Goal: Information Seeking & Learning: Learn about a topic

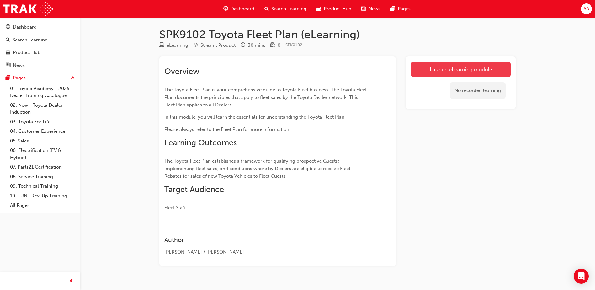
click at [449, 73] on link "Launch eLearning module" at bounding box center [461, 70] width 100 height 16
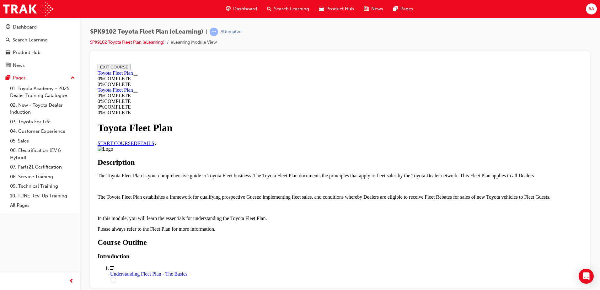
click at [134, 141] on link "START COURSE" at bounding box center [116, 142] width 36 height 5
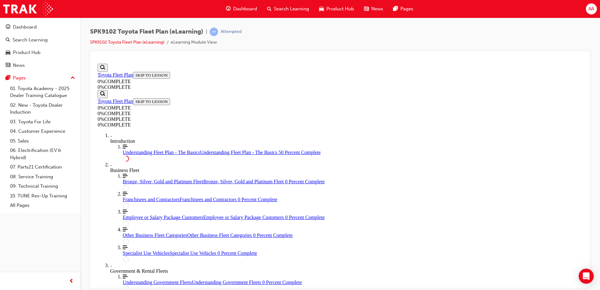
scroll to position [1026, 0]
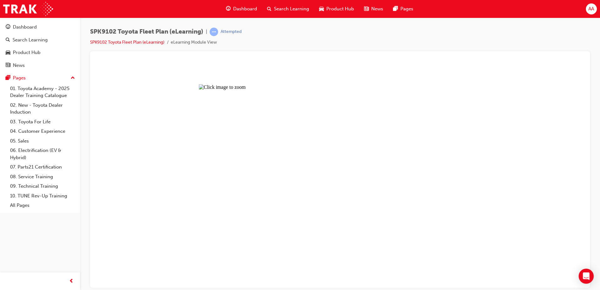
click at [270, 199] on button "Unzoom image" at bounding box center [340, 174] width 490 height 227
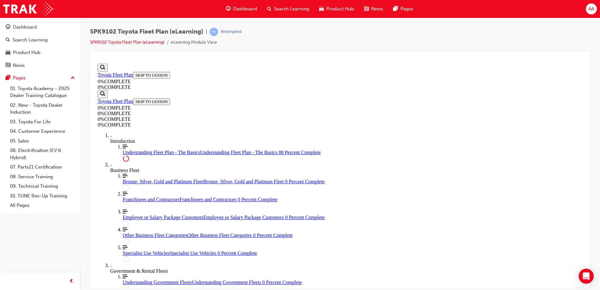
scroll to position [1511, 0]
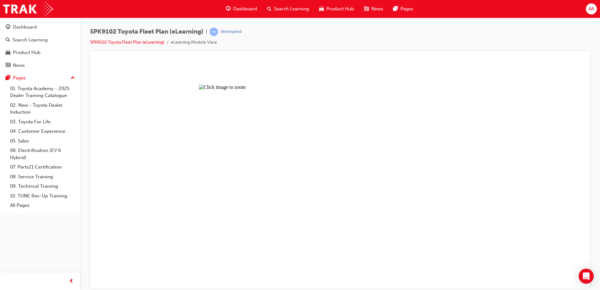
click at [335, 180] on button "Unzoom image" at bounding box center [340, 174] width 490 height 227
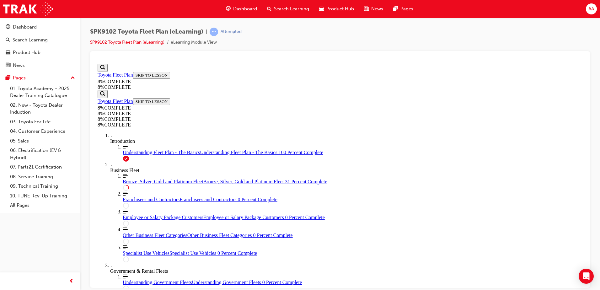
scroll to position [806, 0]
drag, startPoint x: 357, startPoint y: 195, endPoint x: 475, endPoint y: 155, distance: 124.3
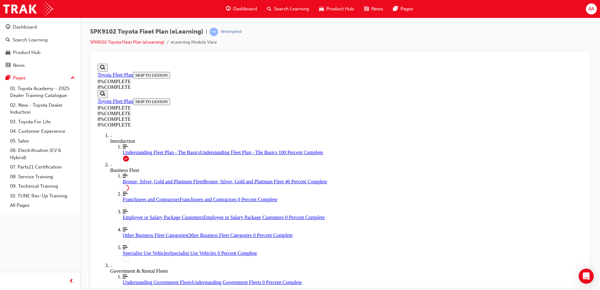
drag, startPoint x: 334, startPoint y: 236, endPoint x: 471, endPoint y: 235, distance: 137.2
drag, startPoint x: 423, startPoint y: 154, endPoint x: 367, endPoint y: 156, distance: 55.6
drag, startPoint x: 367, startPoint y: 156, endPoint x: 420, endPoint y: 160, distance: 53.2
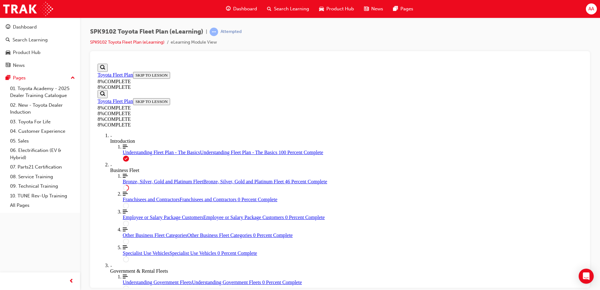
drag, startPoint x: 354, startPoint y: 118, endPoint x: 408, endPoint y: 118, distance: 54.6
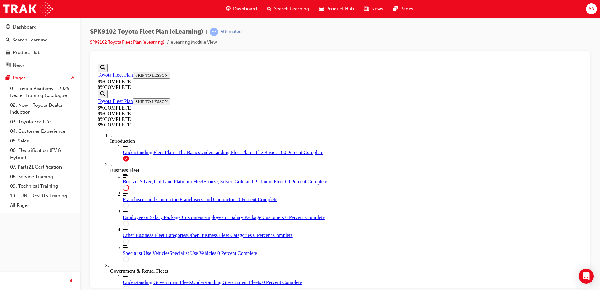
drag, startPoint x: 342, startPoint y: 193, endPoint x: 461, endPoint y: 101, distance: 150.1
drag, startPoint x: 331, startPoint y: 164, endPoint x: 415, endPoint y: 167, distance: 84.2
drag, startPoint x: 351, startPoint y: 221, endPoint x: 434, endPoint y: 188, distance: 89.4
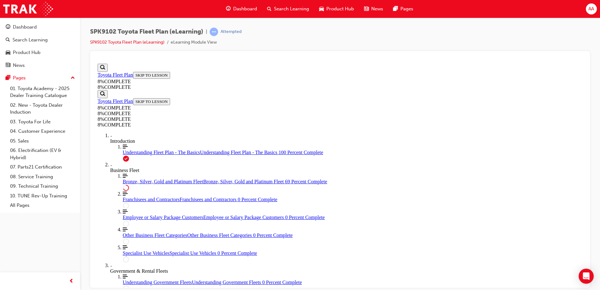
drag, startPoint x: 352, startPoint y: 230, endPoint x: 383, endPoint y: 227, distance: 30.6
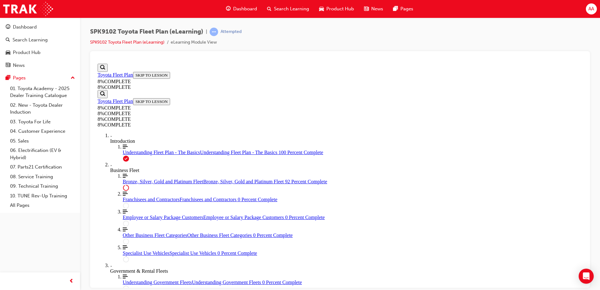
scroll to position [2735, 0]
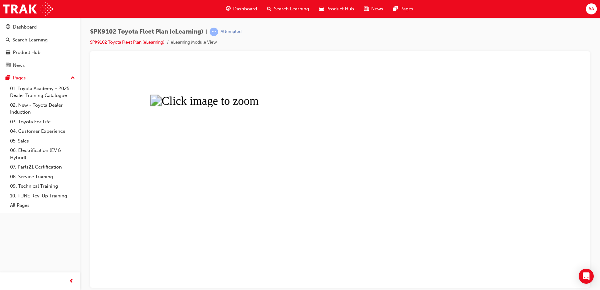
click at [252, 168] on button "Unzoom image" at bounding box center [340, 174] width 490 height 227
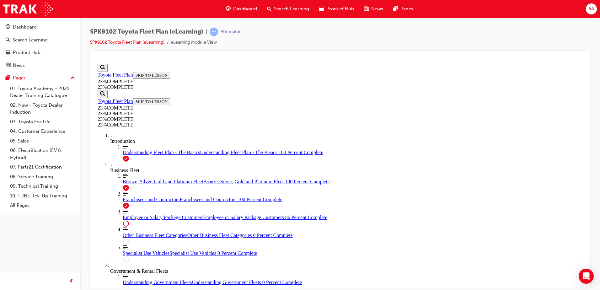
scroll to position [716, 0]
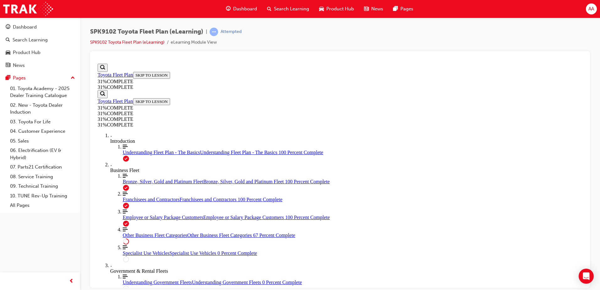
scroll to position [1426, 0]
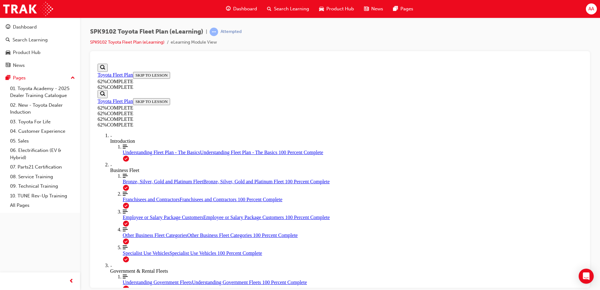
scroll to position [562, 0]
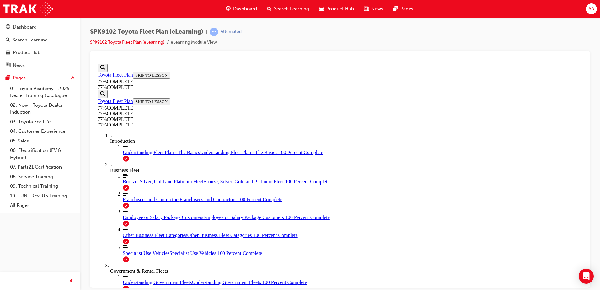
scroll to position [640, 0]
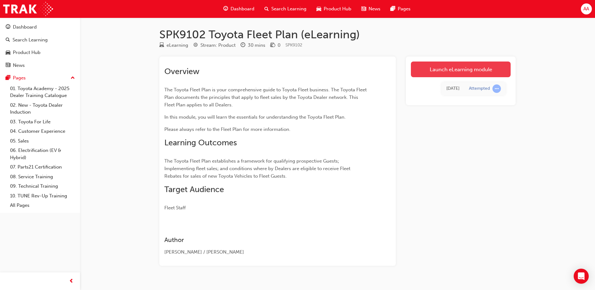
click at [434, 69] on link "Launch eLearning module" at bounding box center [461, 70] width 100 height 16
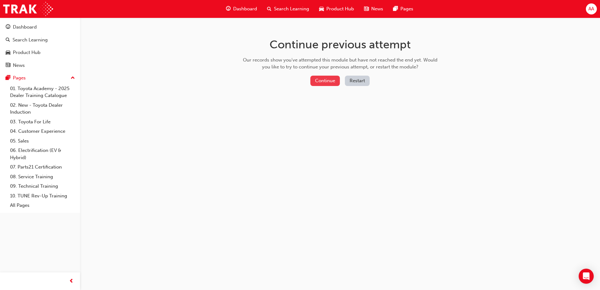
click at [314, 77] on button "Continue" at bounding box center [325, 81] width 30 height 10
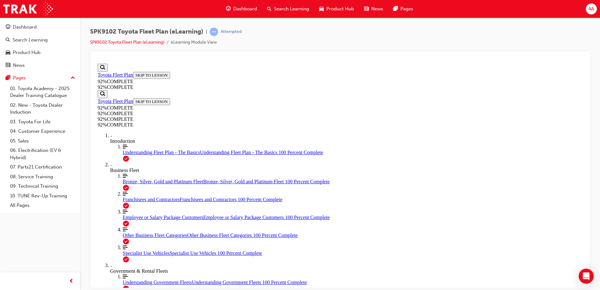
scroll to position [23, 0]
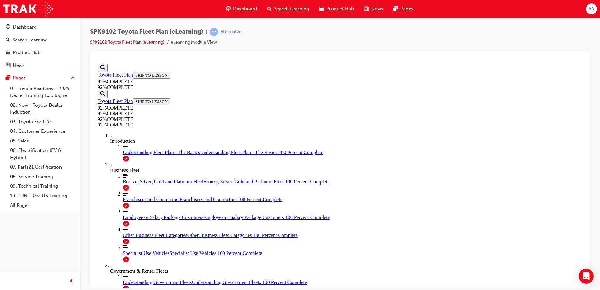
drag, startPoint x: 415, startPoint y: 215, endPoint x: 301, endPoint y: 151, distance: 130.8
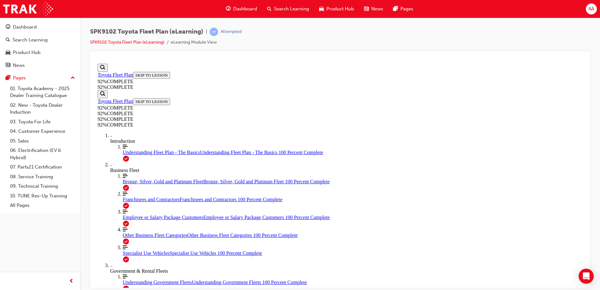
drag, startPoint x: 301, startPoint y: 151, endPoint x: 448, endPoint y: 214, distance: 159.5
drag, startPoint x: 301, startPoint y: 186, endPoint x: 407, endPoint y: 186, distance: 106.4
drag, startPoint x: 309, startPoint y: 163, endPoint x: 435, endPoint y: 175, distance: 126.1
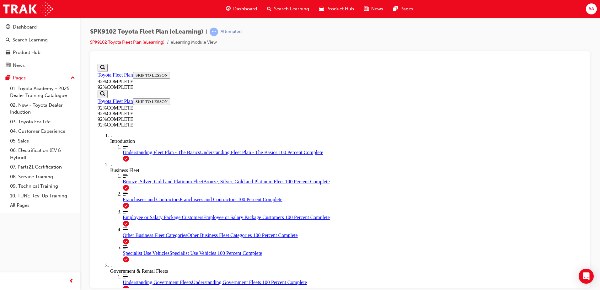
drag, startPoint x: 314, startPoint y: 162, endPoint x: 364, endPoint y: 188, distance: 57.0
drag, startPoint x: 331, startPoint y: 164, endPoint x: 389, endPoint y: 164, distance: 57.1
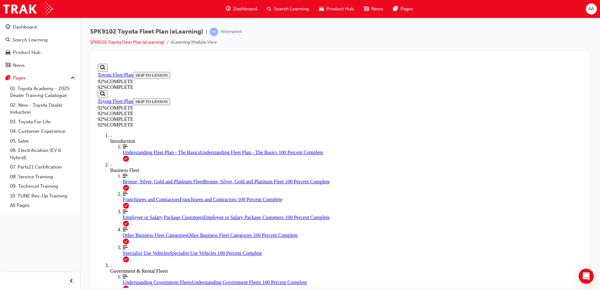
scroll to position [23, 0]
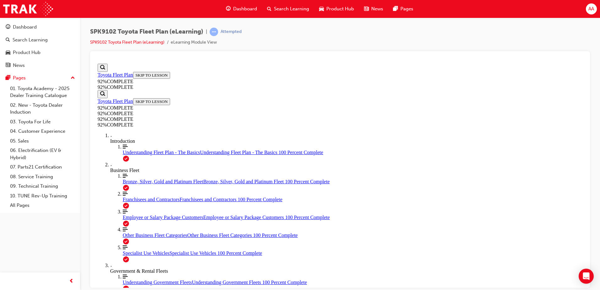
scroll to position [23, 0]
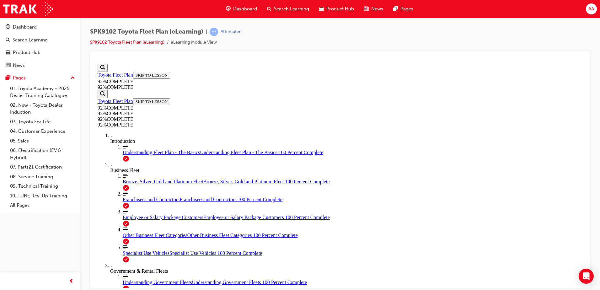
scroll to position [23, 0]
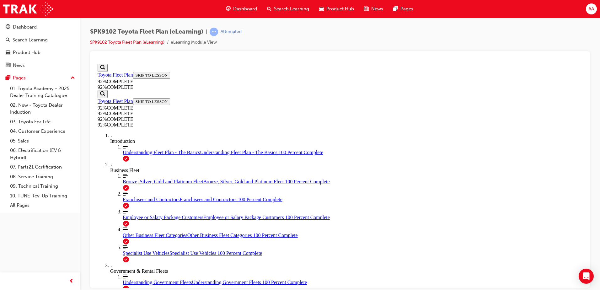
scroll to position [23, 0]
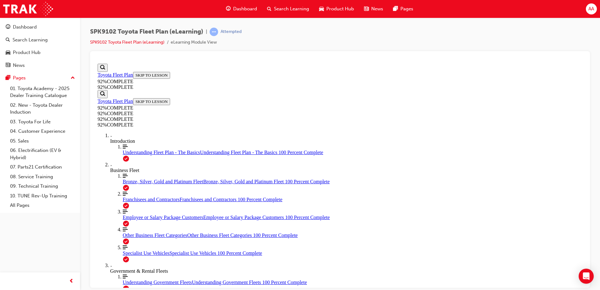
scroll to position [131, 0]
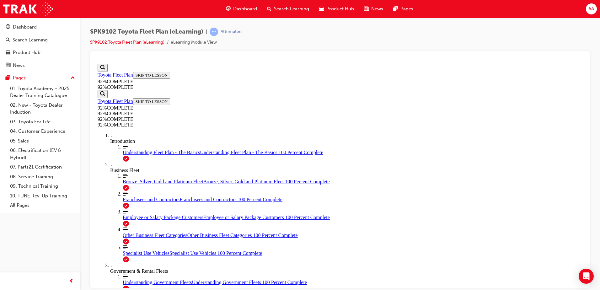
drag, startPoint x: 385, startPoint y: 253, endPoint x: 381, endPoint y: 255, distance: 4.0
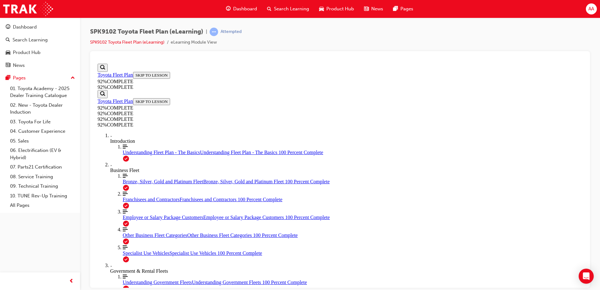
scroll to position [28, 0]
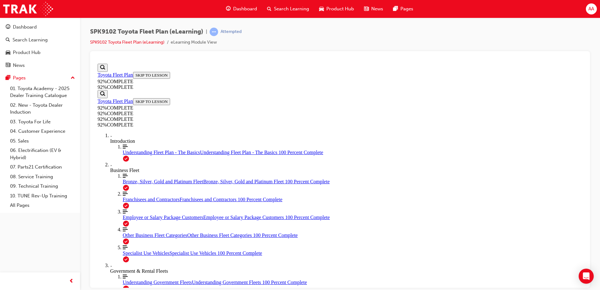
scroll to position [54, 0]
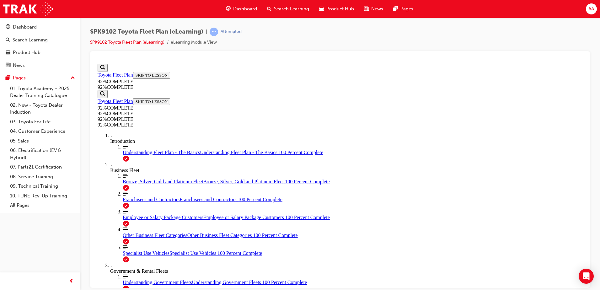
scroll to position [86, 0]
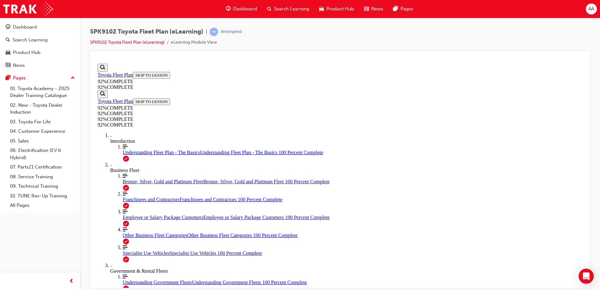
scroll to position [23, 0]
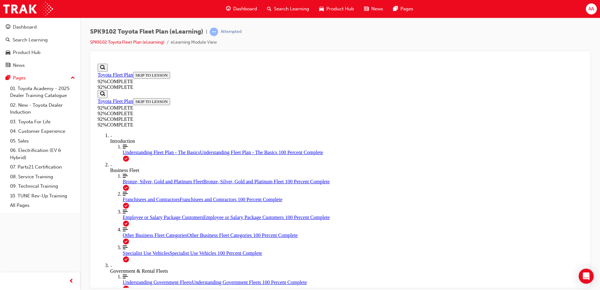
scroll to position [23, 0]
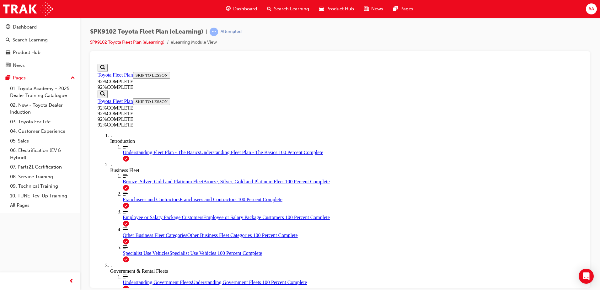
drag, startPoint x: 344, startPoint y: 175, endPoint x: 386, endPoint y: 170, distance: 42.4
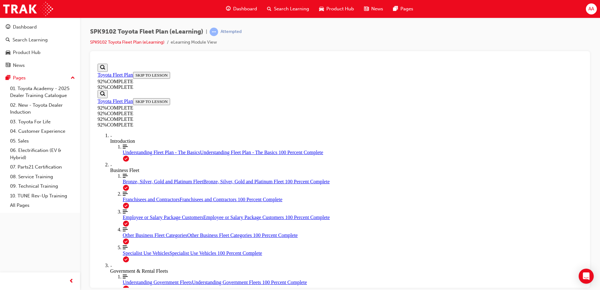
drag, startPoint x: 357, startPoint y: 198, endPoint x: 396, endPoint y: 200, distance: 39.3
drag, startPoint x: 351, startPoint y: 233, endPoint x: 374, endPoint y: 233, distance: 23.2
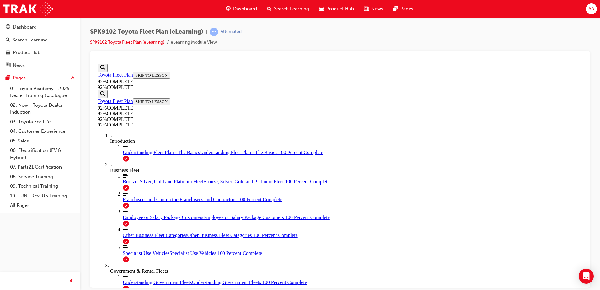
scroll to position [67, 0]
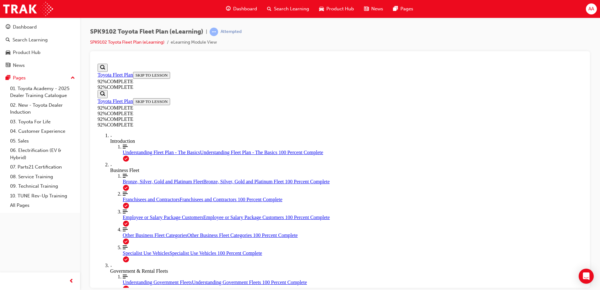
scroll to position [23, 0]
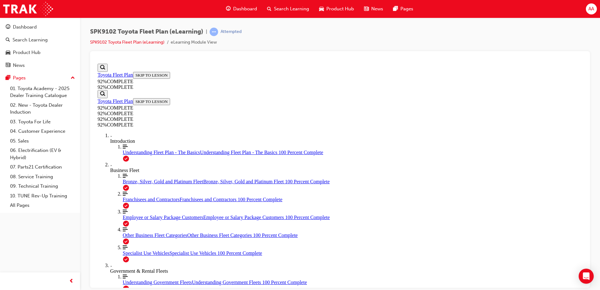
scroll to position [23, 0]
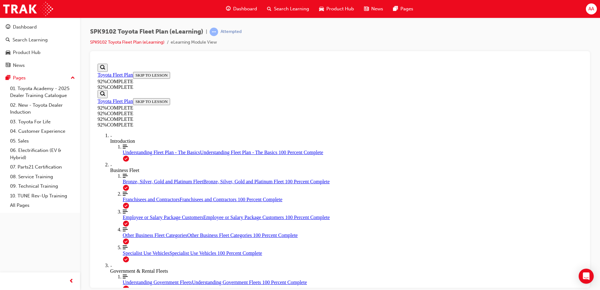
scroll to position [148, 0]
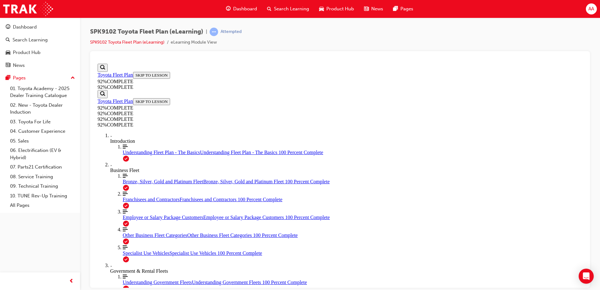
drag, startPoint x: 357, startPoint y: 229, endPoint x: 462, endPoint y: 169, distance: 120.8
drag, startPoint x: 320, startPoint y: 225, endPoint x: 417, endPoint y: 198, distance: 100.7
drag, startPoint x: 298, startPoint y: 234, endPoint x: 360, endPoint y: 235, distance: 62.8
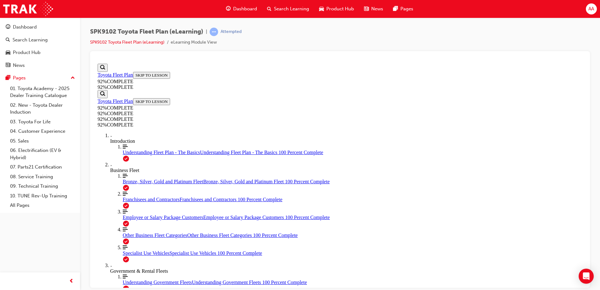
click at [384, 288] on div "SPK9102 Toyota Fleet Plan (eLearning) | Attempted SPK9102 Toyota Fleet Plan (eL…" at bounding box center [300, 145] width 600 height 290
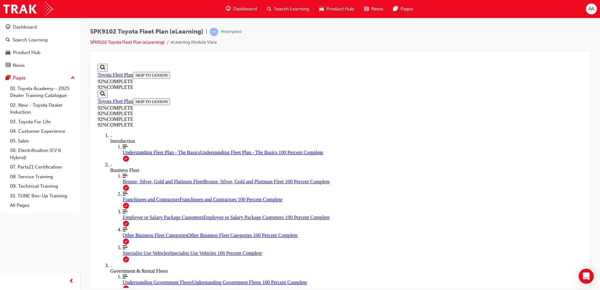
scroll to position [141, 0]
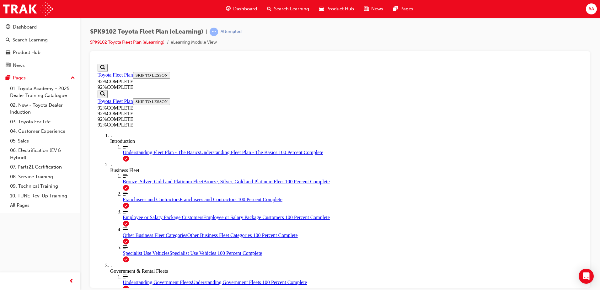
scroll to position [54, 0]
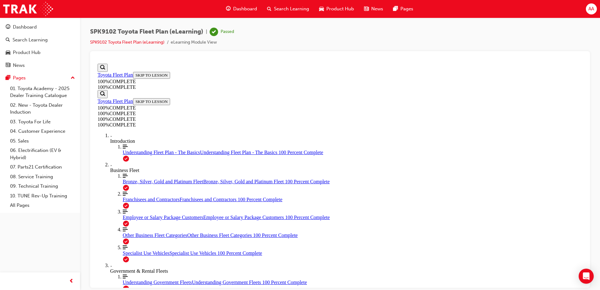
drag, startPoint x: 581, startPoint y: 155, endPoint x: 681, endPoint y: 234, distance: 126.5
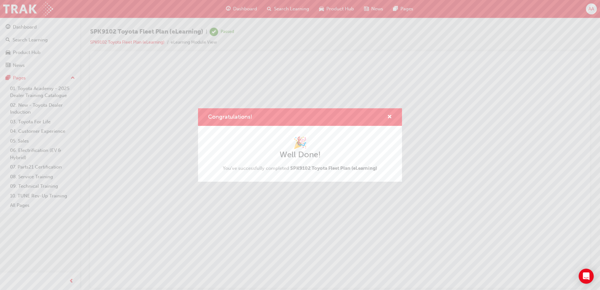
scroll to position [0, 0]
click at [390, 115] on span "cross-icon" at bounding box center [389, 118] width 5 height 6
